Goal: Navigation & Orientation: Find specific page/section

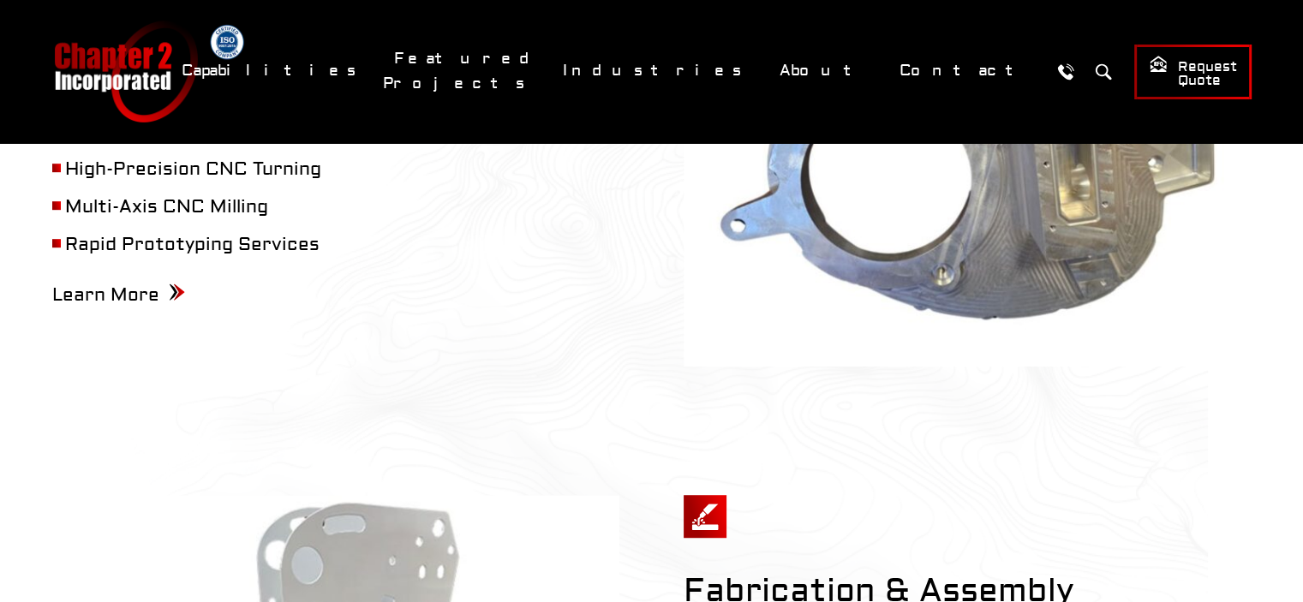
scroll to position [915, 0]
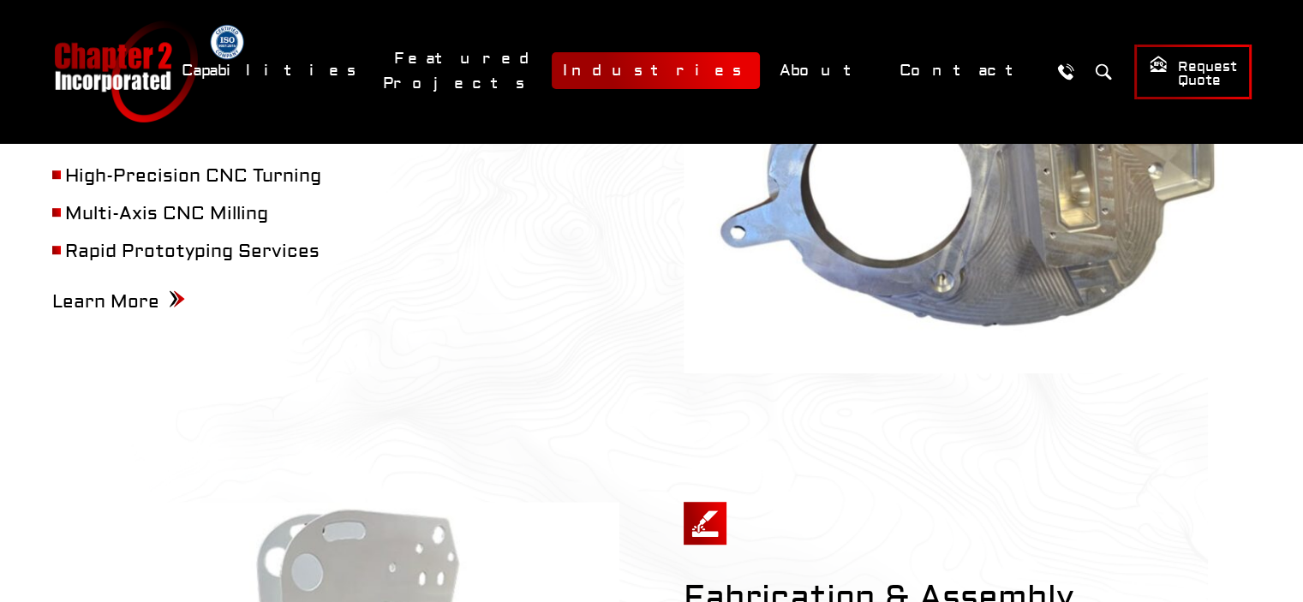
click at [760, 81] on link "Industries" at bounding box center [656, 70] width 208 height 37
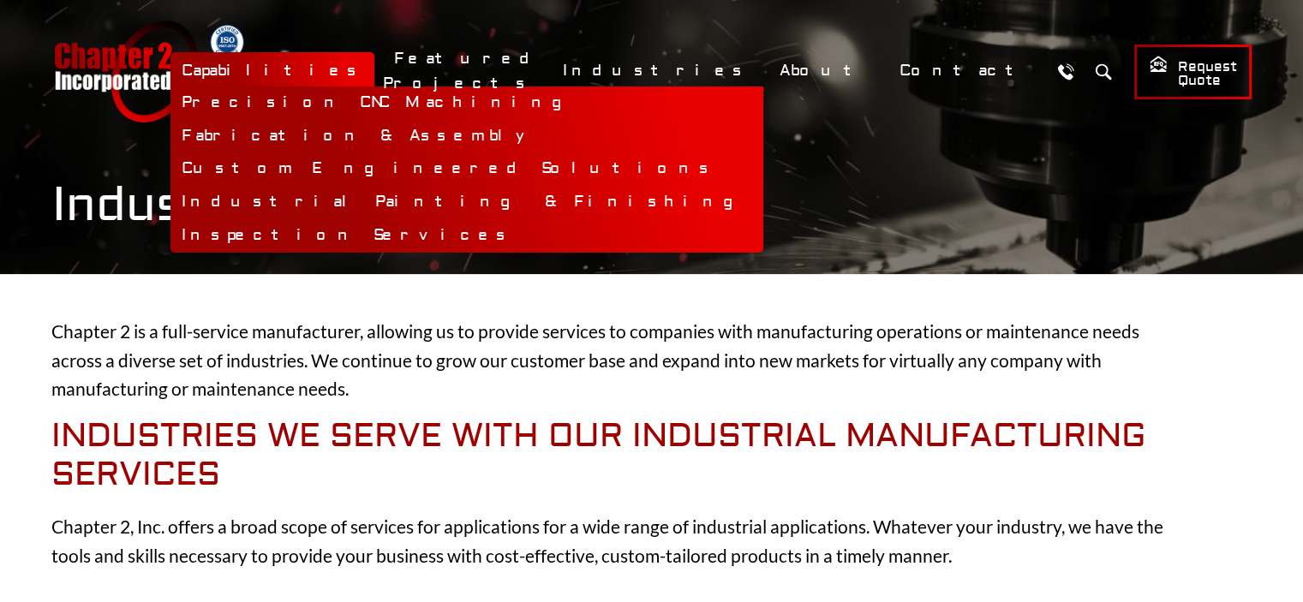
click at [374, 75] on link "Capabilities" at bounding box center [272, 70] width 204 height 37
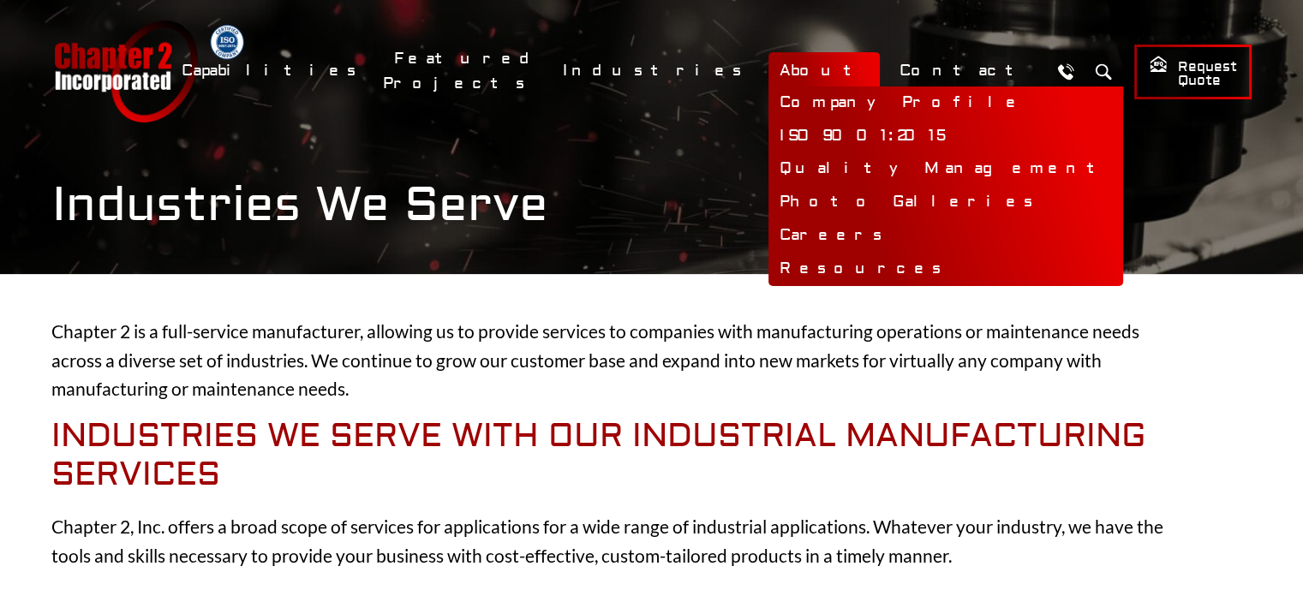
click at [863, 70] on link "About" at bounding box center [823, 70] width 111 height 37
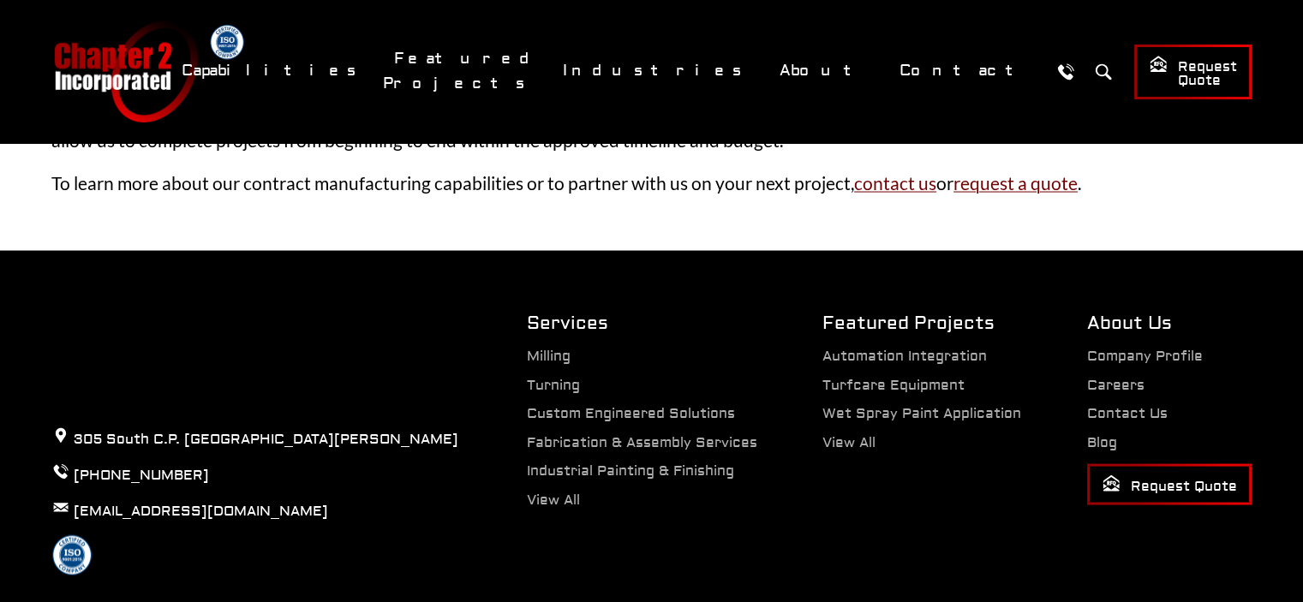
scroll to position [3324, 0]
